Goal: Information Seeking & Learning: Learn about a topic

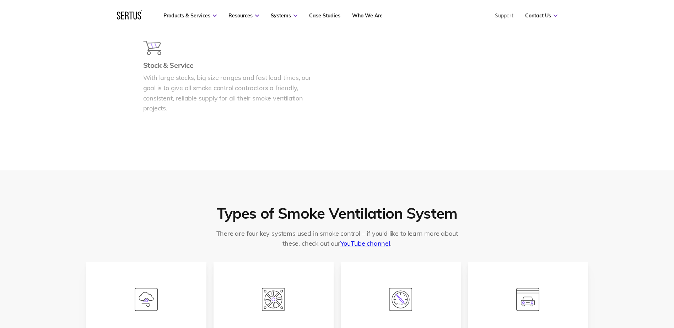
scroll to position [1036, 0]
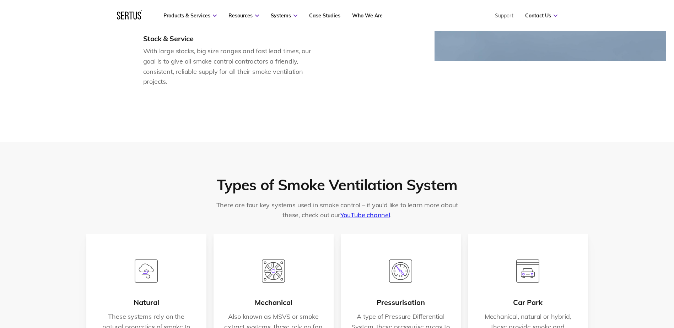
click at [287, 107] on div at bounding box center [337, 122] width 674 height 40
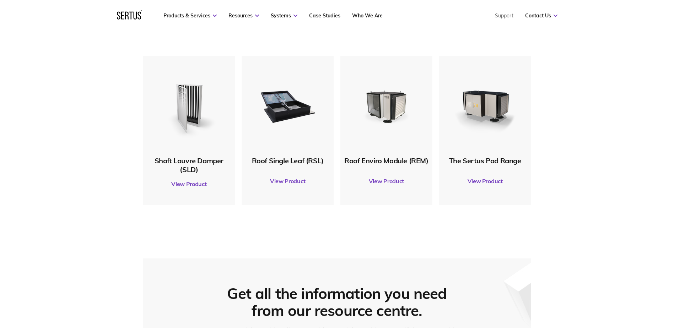
scroll to position [325, 0]
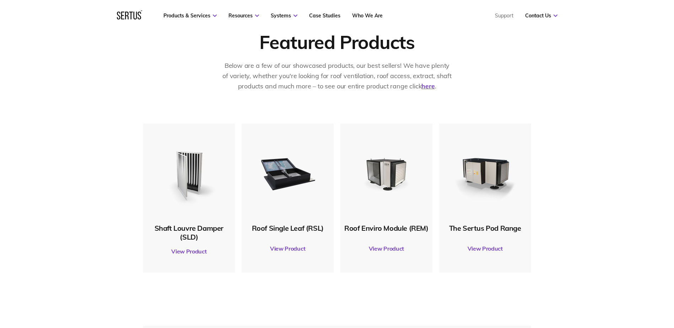
click at [200, 252] on link "View Product" at bounding box center [189, 252] width 85 height 20
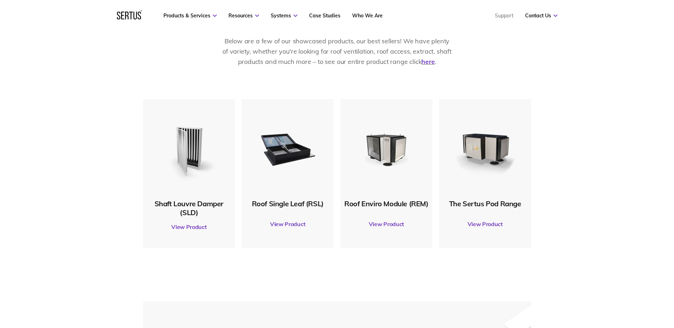
scroll to position [361, 0]
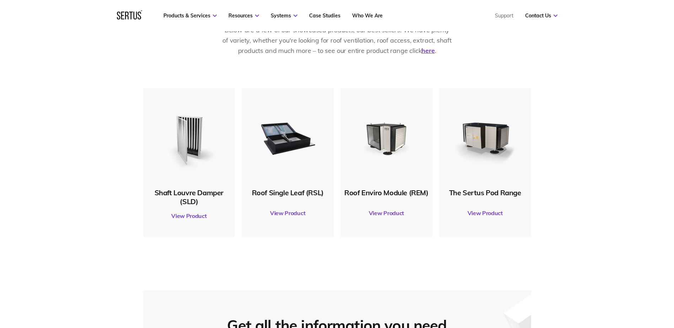
click at [380, 212] on link "View Product" at bounding box center [386, 213] width 85 height 20
click at [486, 141] on img at bounding box center [485, 137] width 69 height 69
click at [498, 196] on div "The Sertus Pod Range" at bounding box center [485, 192] width 85 height 9
click at [491, 218] on link "View Product" at bounding box center [485, 213] width 85 height 20
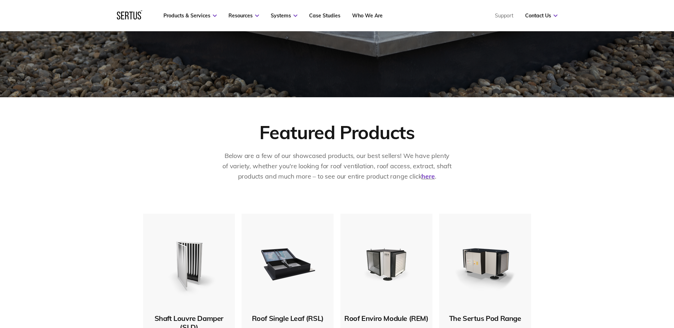
scroll to position [254, 0]
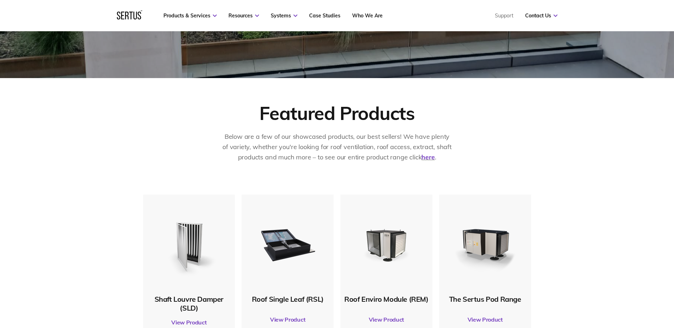
click at [451, 155] on p "Below are a few of our showcased products, our best sellers! We have plenty of …" at bounding box center [337, 147] width 231 height 31
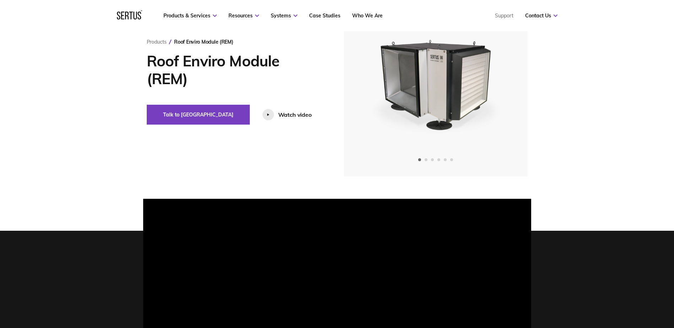
scroll to position [71, 0]
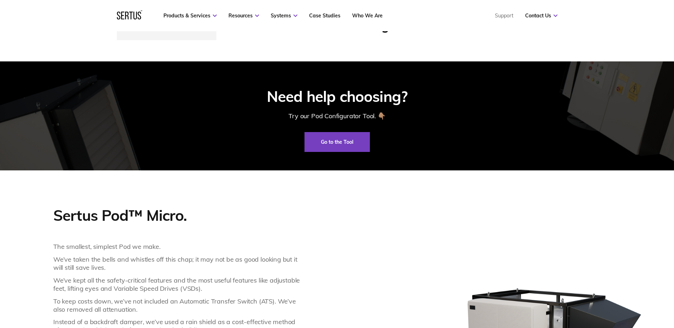
scroll to position [533, 0]
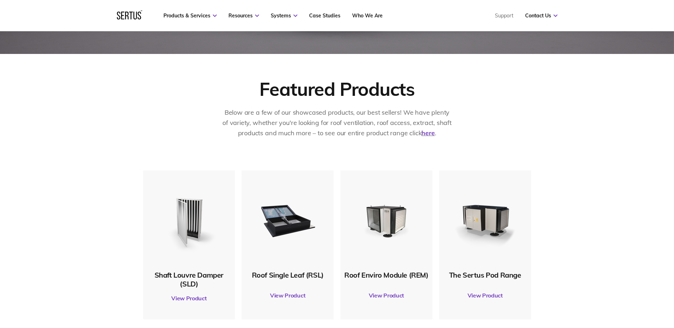
scroll to position [178, 0]
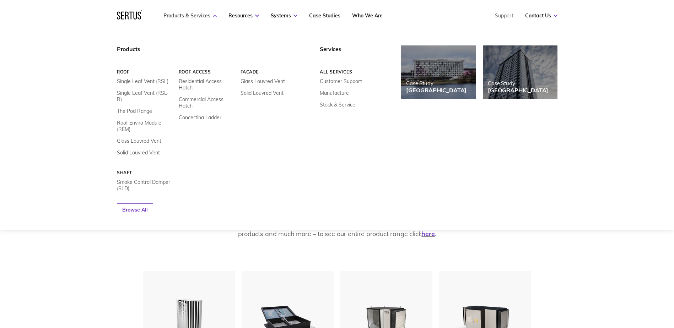
click at [213, 16] on icon at bounding box center [215, 16] width 4 height 2
click at [203, 81] on link "Residential Access Hatch" at bounding box center [206, 84] width 56 height 13
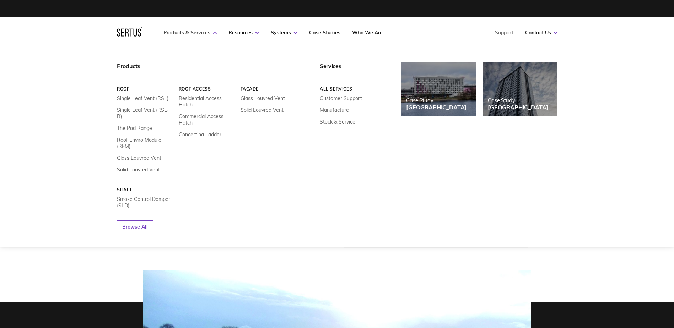
click at [209, 33] on link "Products & Services" at bounding box center [189, 32] width 53 height 6
click at [214, 31] on link "Products & Services" at bounding box center [189, 32] width 53 height 6
click at [269, 98] on link "Glass Louvred Vent" at bounding box center [262, 98] width 44 height 6
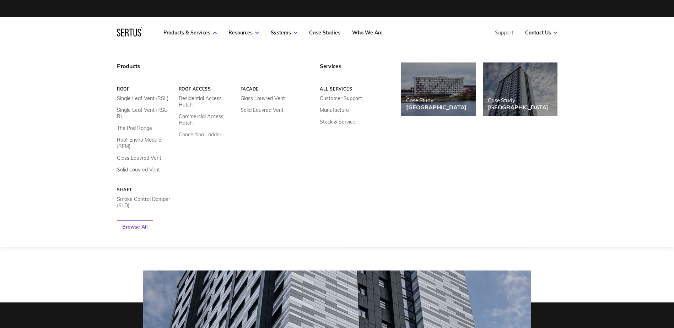
click at [208, 134] on link "Concertina Ladder" at bounding box center [199, 134] width 43 height 6
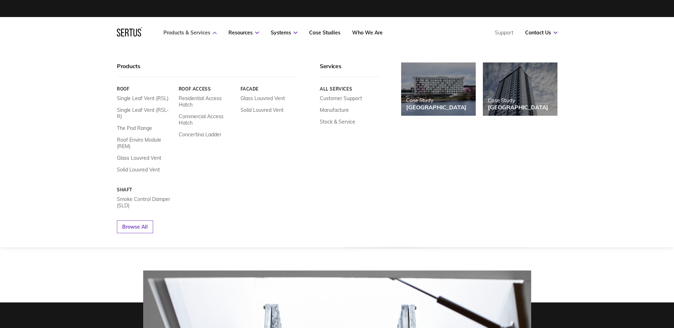
click at [211, 33] on link "Products & Services" at bounding box center [189, 32] width 53 height 6
click at [216, 30] on link "Products & Services" at bounding box center [189, 32] width 53 height 6
click at [207, 117] on link "Commercial Access Hatch" at bounding box center [206, 119] width 56 height 13
